Goal: Task Accomplishment & Management: Manage account settings

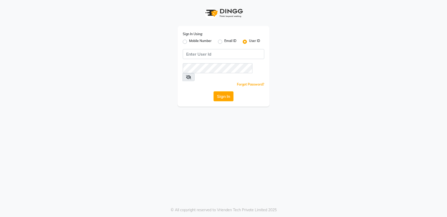
click at [199, 26] on div "Sign In Using: Mobile Number Email ID User ID Remember me Forgot Password? Sign…" at bounding box center [223, 66] width 92 height 81
click at [207, 53] on input "Username" at bounding box center [223, 54] width 81 height 10
type input "pearl123"
click at [213, 91] on button "Sign In" at bounding box center [223, 96] width 20 height 10
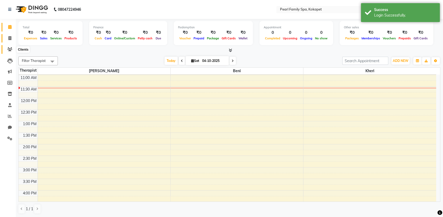
drag, startPoint x: 6, startPoint y: 52, endPoint x: 10, endPoint y: 40, distance: 12.8
click at [6, 52] on span at bounding box center [9, 50] width 9 height 6
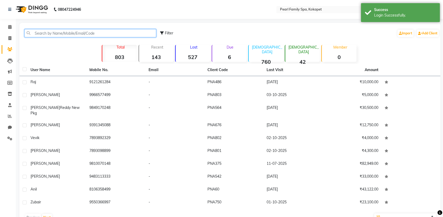
click at [47, 36] on input "text" at bounding box center [90, 33] width 132 height 8
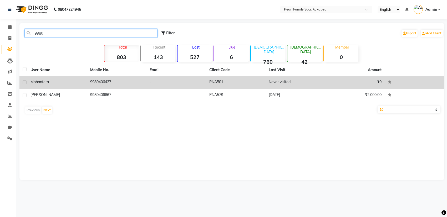
type input "9980"
click at [107, 82] on td "9980406427" at bounding box center [117, 82] width 60 height 13
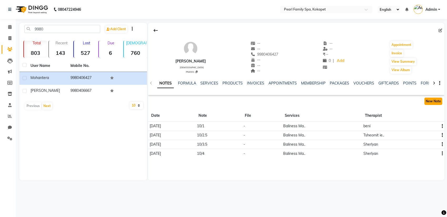
click at [433, 100] on button "New Note" at bounding box center [433, 101] width 18 height 7
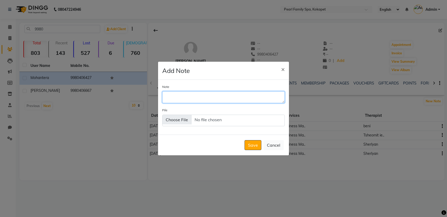
click at [175, 101] on textarea "Note" at bounding box center [223, 97] width 122 height 12
click at [279, 70] on button "×" at bounding box center [283, 69] width 12 height 15
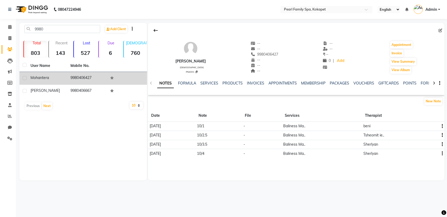
click at [54, 73] on td "[PERSON_NAME]" at bounding box center [47, 78] width 40 height 13
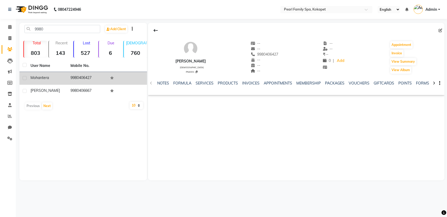
click at [106, 81] on td "9980406427" at bounding box center [87, 78] width 40 height 13
click at [24, 80] on label at bounding box center [25, 78] width 4 height 4
click at [24, 80] on input "checkbox" at bounding box center [24, 78] width 3 height 3
checkbox input "true"
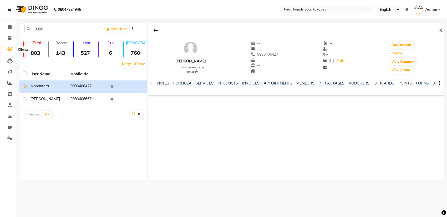
click at [8, 47] on span at bounding box center [9, 50] width 9 height 6
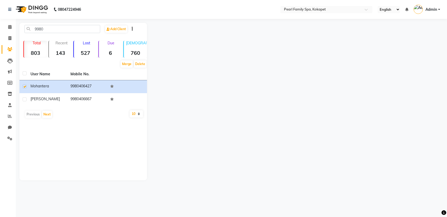
click at [8, 47] on span at bounding box center [9, 50] width 9 height 6
click at [11, 41] on span at bounding box center [9, 38] width 9 height 6
select select "service"
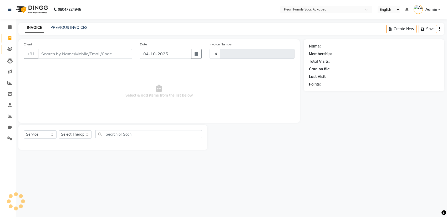
type input "0376"
select select "6217"
click at [8, 51] on icon at bounding box center [9, 49] width 5 height 4
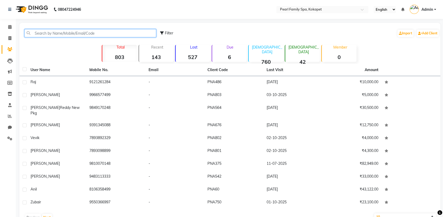
click at [52, 33] on input "text" at bounding box center [90, 33] width 132 height 8
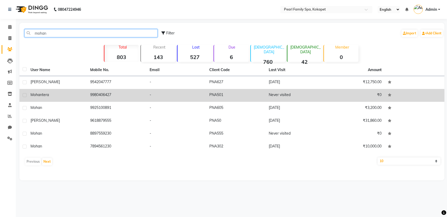
type input "mohan"
click at [73, 96] on div "[PERSON_NAME]" at bounding box center [56, 95] width 53 height 6
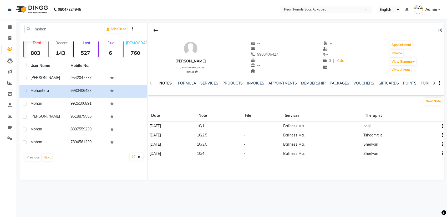
click at [428, 97] on div "New Note" at bounding box center [434, 101] width 21 height 8
click at [429, 102] on button "New Note" at bounding box center [433, 101] width 18 height 7
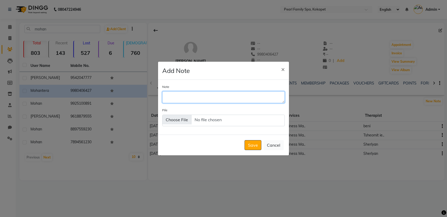
click at [169, 96] on textarea "Note" at bounding box center [223, 97] width 122 height 12
type textarea "1/0"
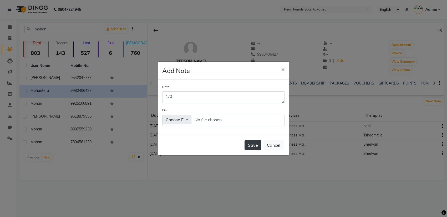
click at [253, 147] on button "Save" at bounding box center [252, 145] width 17 height 10
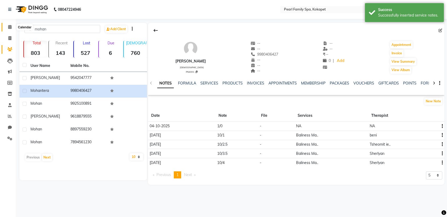
click at [10, 26] on icon at bounding box center [9, 27] width 3 height 4
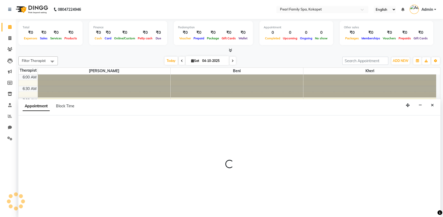
select select "87640"
select select "tentative"
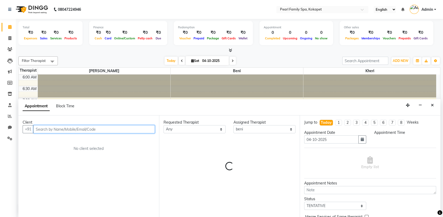
select select "435"
